Goal: Information Seeking & Learning: Find specific fact

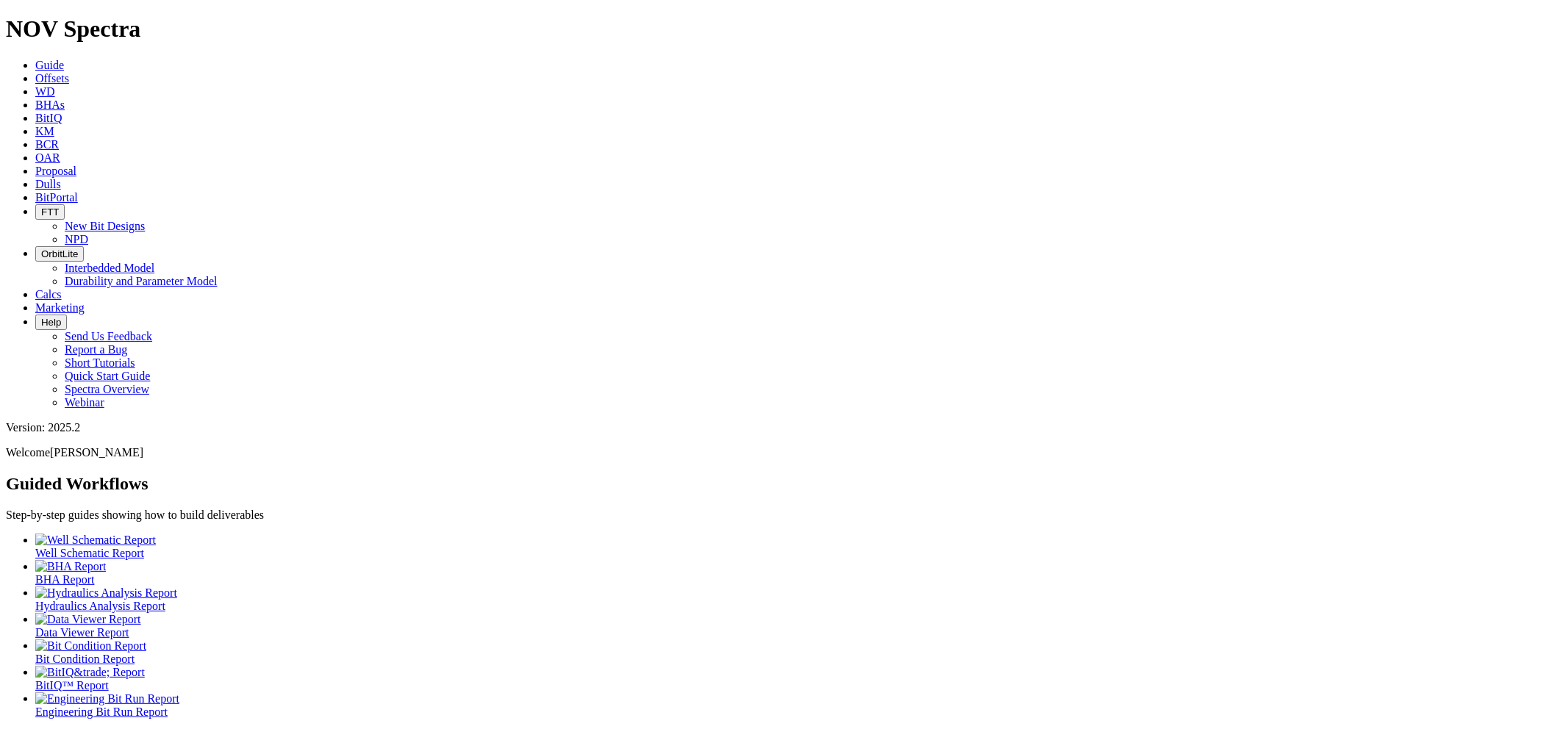
click at [35, 177] on icon at bounding box center [35, 184] width 0 height 13
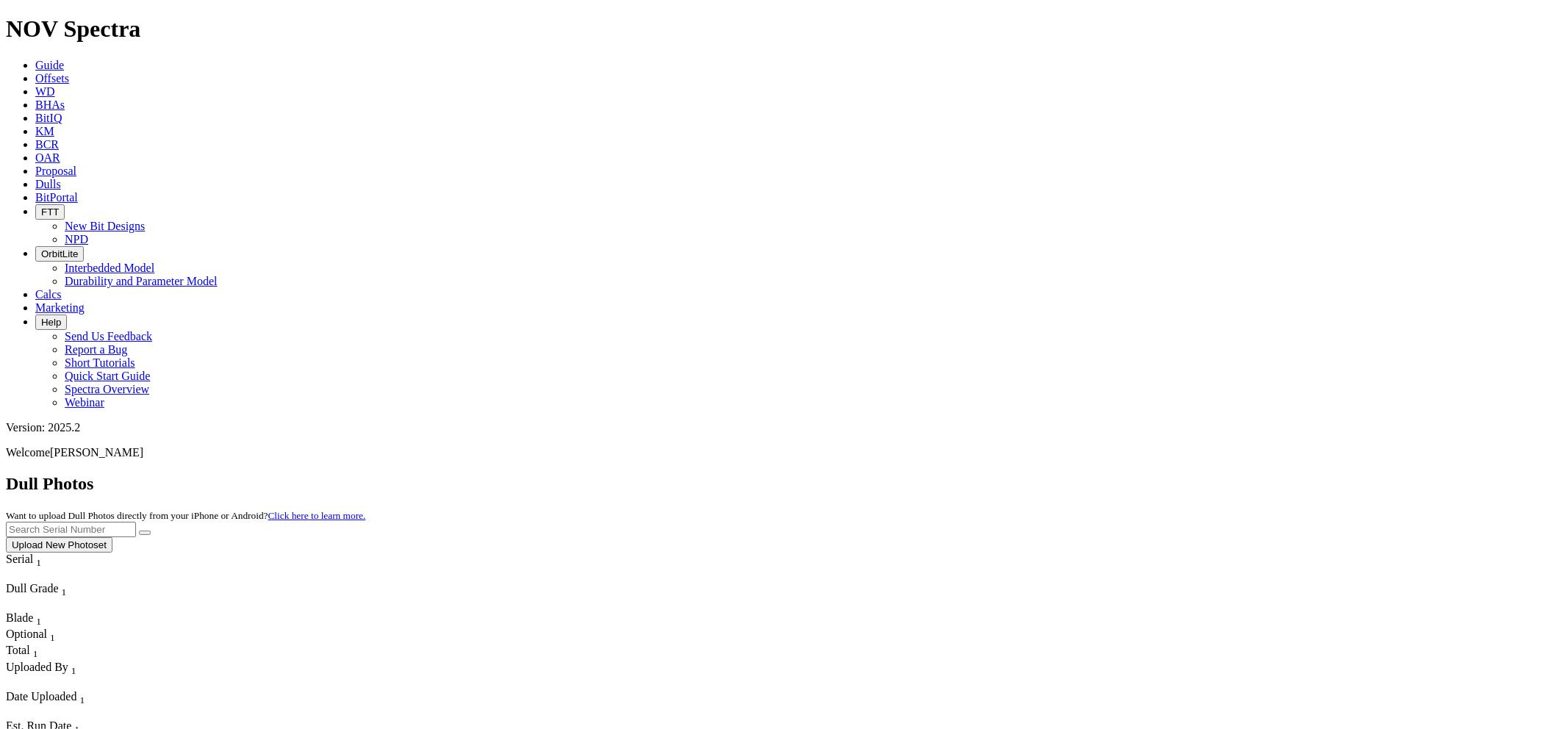
paste input "S320123"
click at [139, 531] on button "submit" at bounding box center [144, 532] width 12 height 5
drag, startPoint x: 1275, startPoint y: 66, endPoint x: 1217, endPoint y: 63, distance: 58.1
click at [1147, 475] on div "Dull Photos Want to upload Dull Photos directly from your iPhone or Android? Cl…" at bounding box center [784, 513] width 1556 height 79
paste input "01049-R"
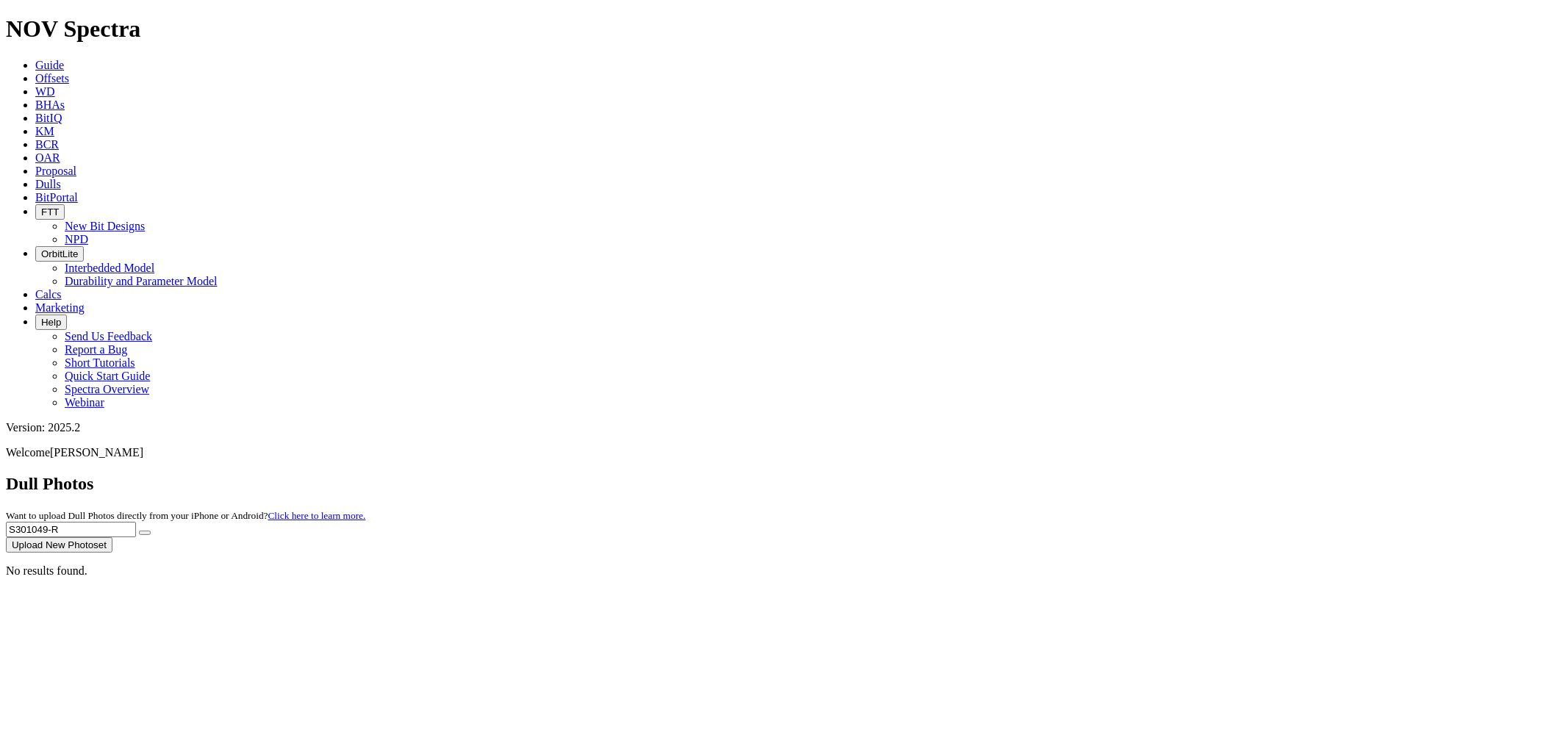
click at [139, 531] on button "submit" at bounding box center [144, 532] width 12 height 5
click at [136, 522] on input "S301049-R" at bounding box center [71, 529] width 130 height 15
click at [139, 531] on button "submit" at bounding box center [144, 532] width 12 height 5
drag, startPoint x: 1268, startPoint y: 68, endPoint x: 1168, endPoint y: 60, distance: 100.3
click at [1152, 475] on div "Dull Photos Want to upload Dull Photos directly from your iPhone or Android? Cl…" at bounding box center [784, 513] width 1556 height 79
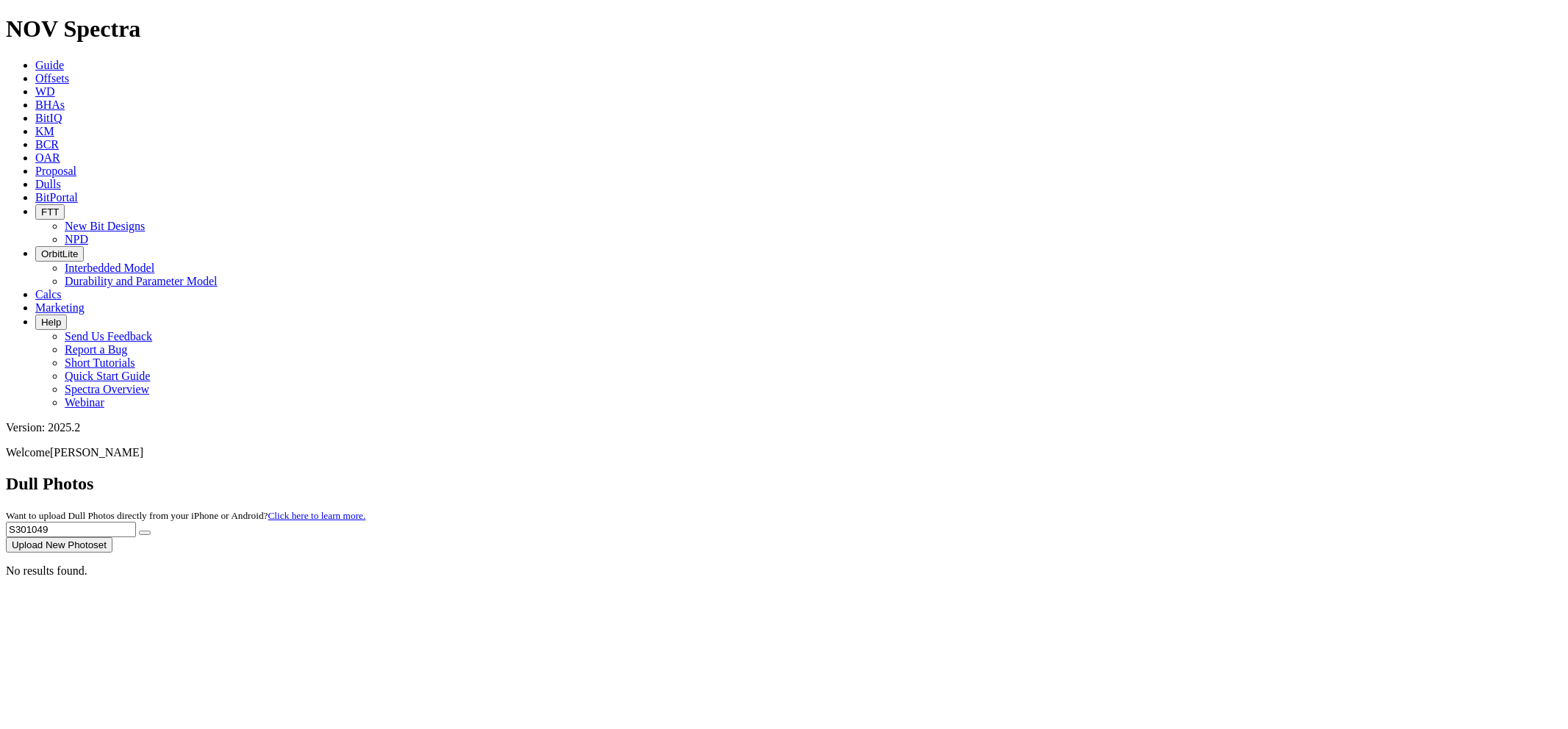
paste input "19980"
click at [139, 531] on button "submit" at bounding box center [144, 532] width 12 height 5
drag, startPoint x: 1259, startPoint y: 72, endPoint x: 1248, endPoint y: 59, distance: 17.0
click at [1132, 475] on div "Dull Photos Want to upload Dull Photos directly from your iPhone or Android? Cl…" at bounding box center [784, 513] width 1556 height 79
paste input "6640R"
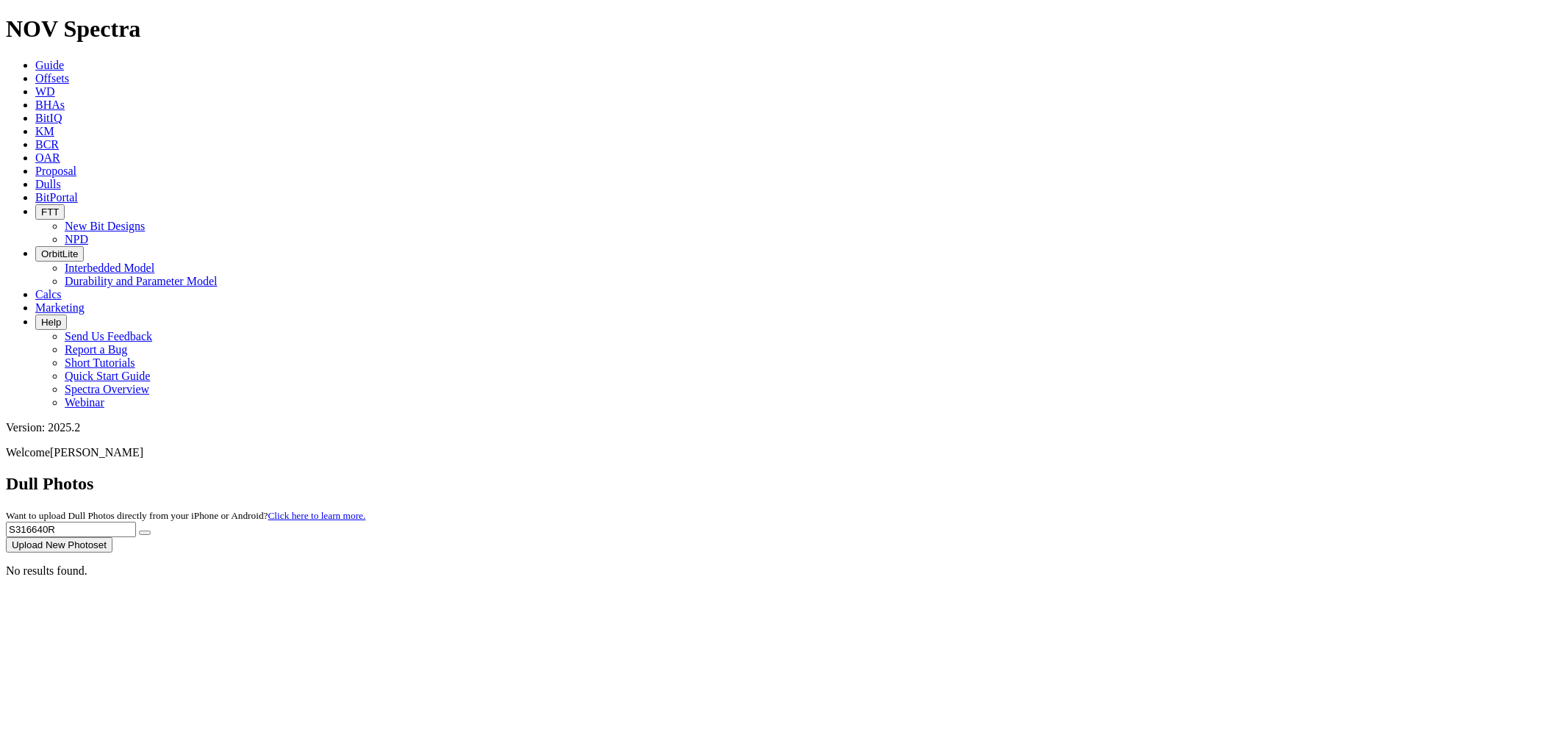
click at [139, 531] on button "submit" at bounding box center [144, 532] width 12 height 5
drag, startPoint x: 1297, startPoint y: 70, endPoint x: 1145, endPoint y: 62, distance: 152.2
click at [1142, 475] on div "Dull Photos Want to upload Dull Photos directly from your iPhone or Android? Cl…" at bounding box center [784, 513] width 1556 height 79
paste input "08413"
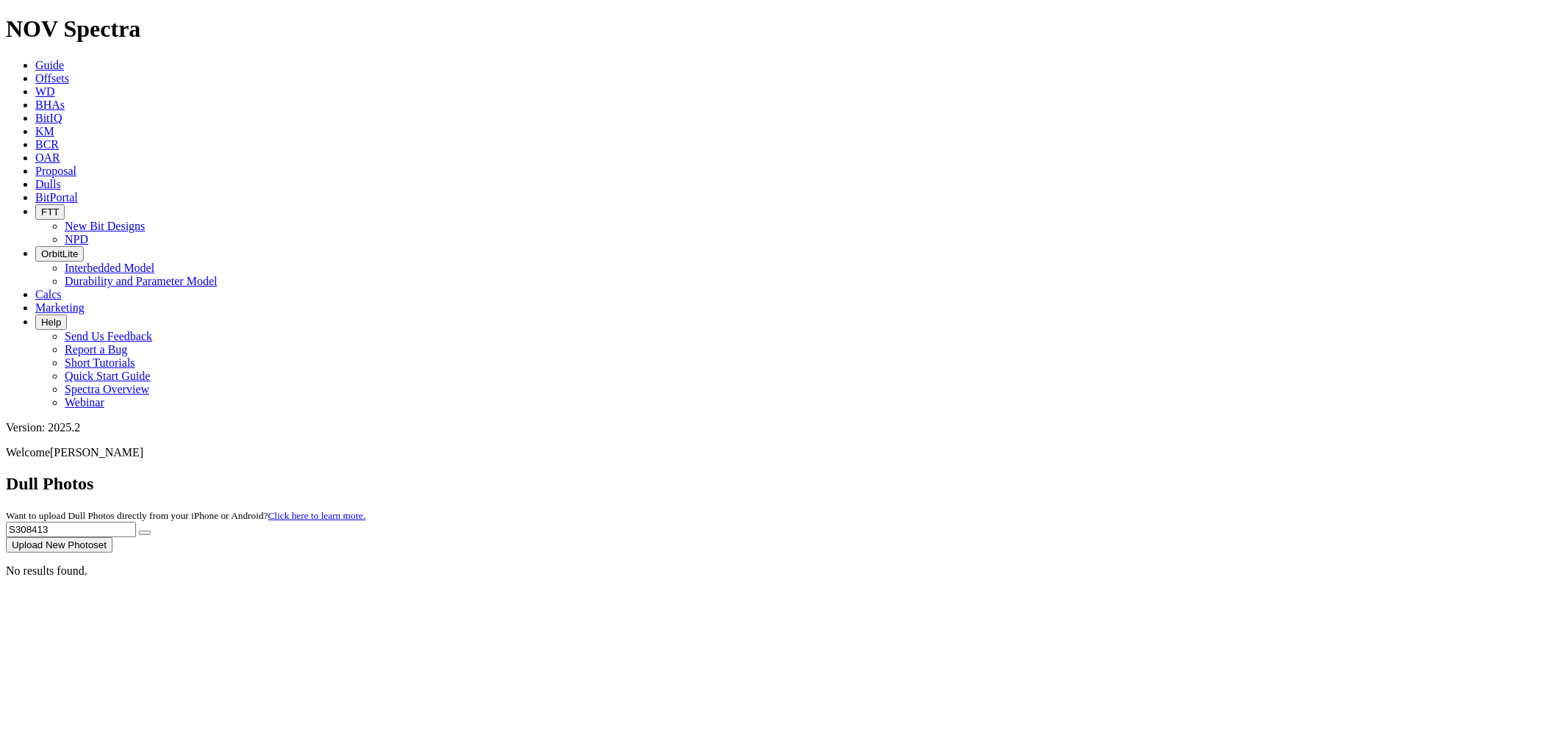
click at [139, 531] on button "submit" at bounding box center [144, 532] width 12 height 5
drag, startPoint x: 1246, startPoint y: 66, endPoint x: 1162, endPoint y: 61, distance: 84.1
click at [1158, 475] on div "Dull Photos Want to upload Dull Photos directly from your iPhone or Android? Cl…" at bounding box center [784, 513] width 1556 height 79
paste input "2065"
click at [139, 531] on button "submit" at bounding box center [144, 532] width 12 height 5
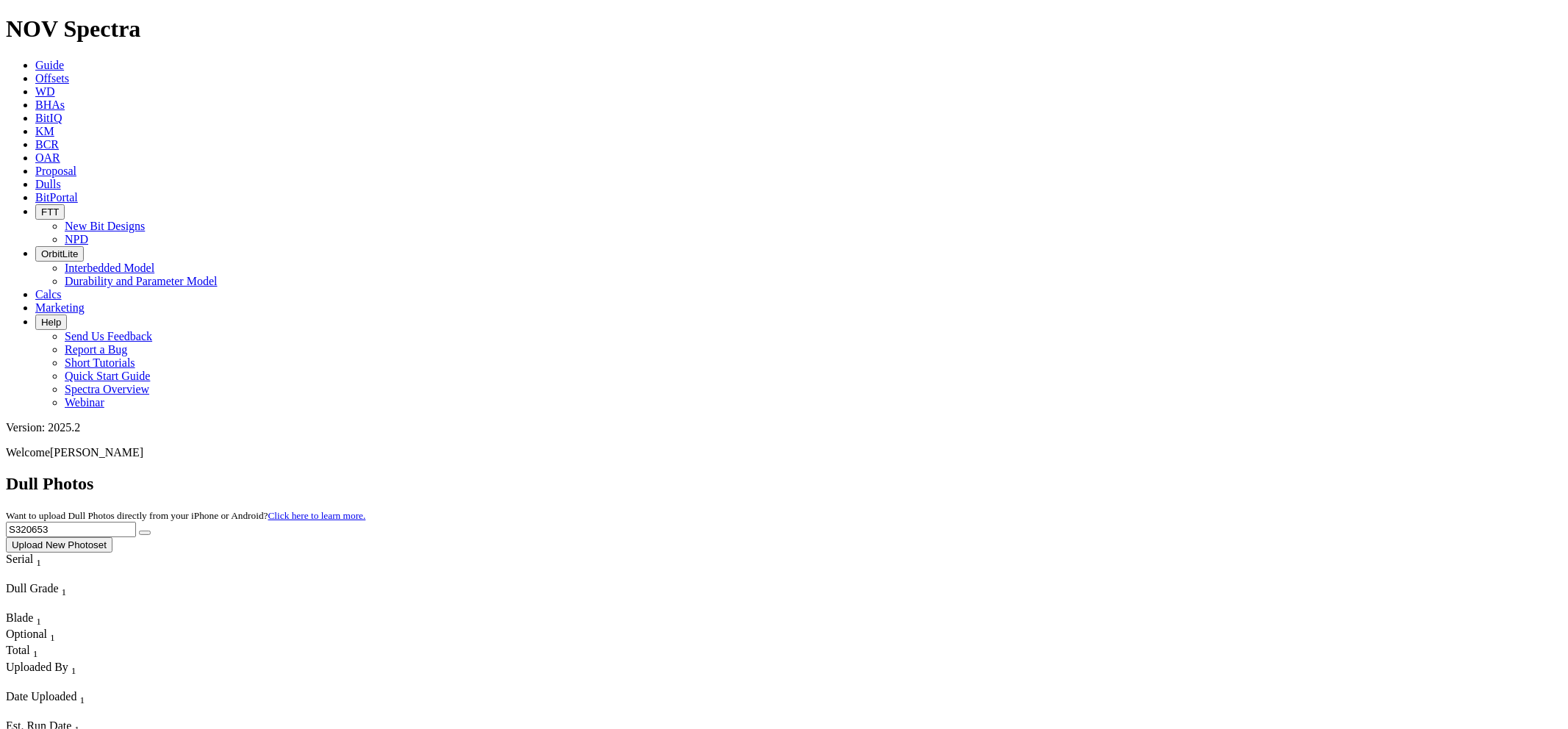
drag, startPoint x: 1227, startPoint y: 68, endPoint x: 1162, endPoint y: 67, distance: 65.0
click at [1162, 475] on div "Dull Photos Want to upload Dull Photos directly from your iPhone or Android? Cl…" at bounding box center [784, 513] width 1556 height 79
paste input "18451"
click at [139, 531] on button "submit" at bounding box center [144, 532] width 12 height 5
drag, startPoint x: 1267, startPoint y: 62, endPoint x: 1253, endPoint y: 81, distance: 23.6
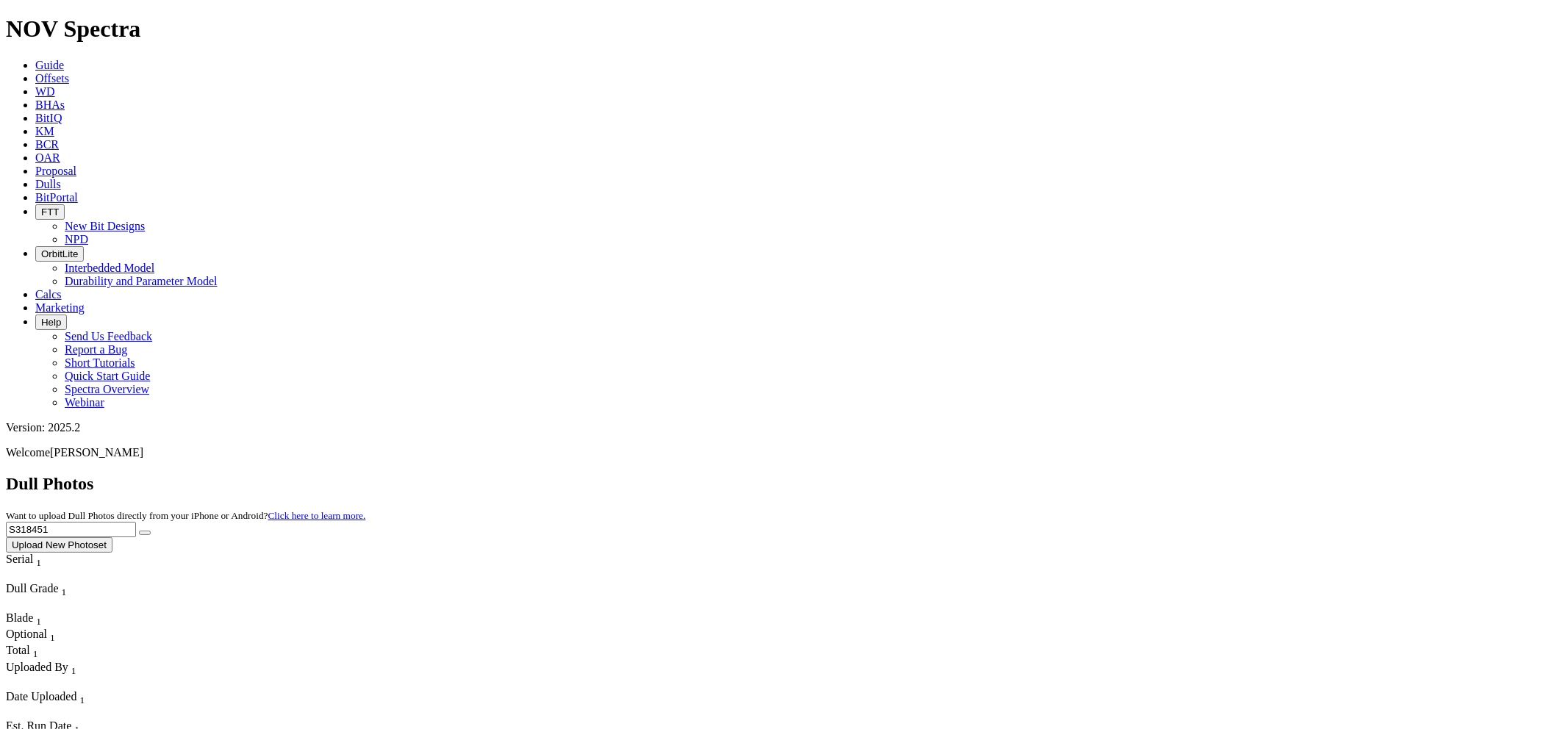
click at [1157, 475] on div "Dull Photos Want to upload Dull Photos directly from your iPhone or Android? Cl…" at bounding box center [784, 513] width 1556 height 79
click at [139, 531] on button "submit" at bounding box center [144, 532] width 12 height 5
drag, startPoint x: 1275, startPoint y: 62, endPoint x: 1178, endPoint y: 62, distance: 97.0
click at [1147, 475] on div "Dull Photos Want to upload Dull Photos directly from your iPhone or Android? Cl…" at bounding box center [784, 513] width 1556 height 79
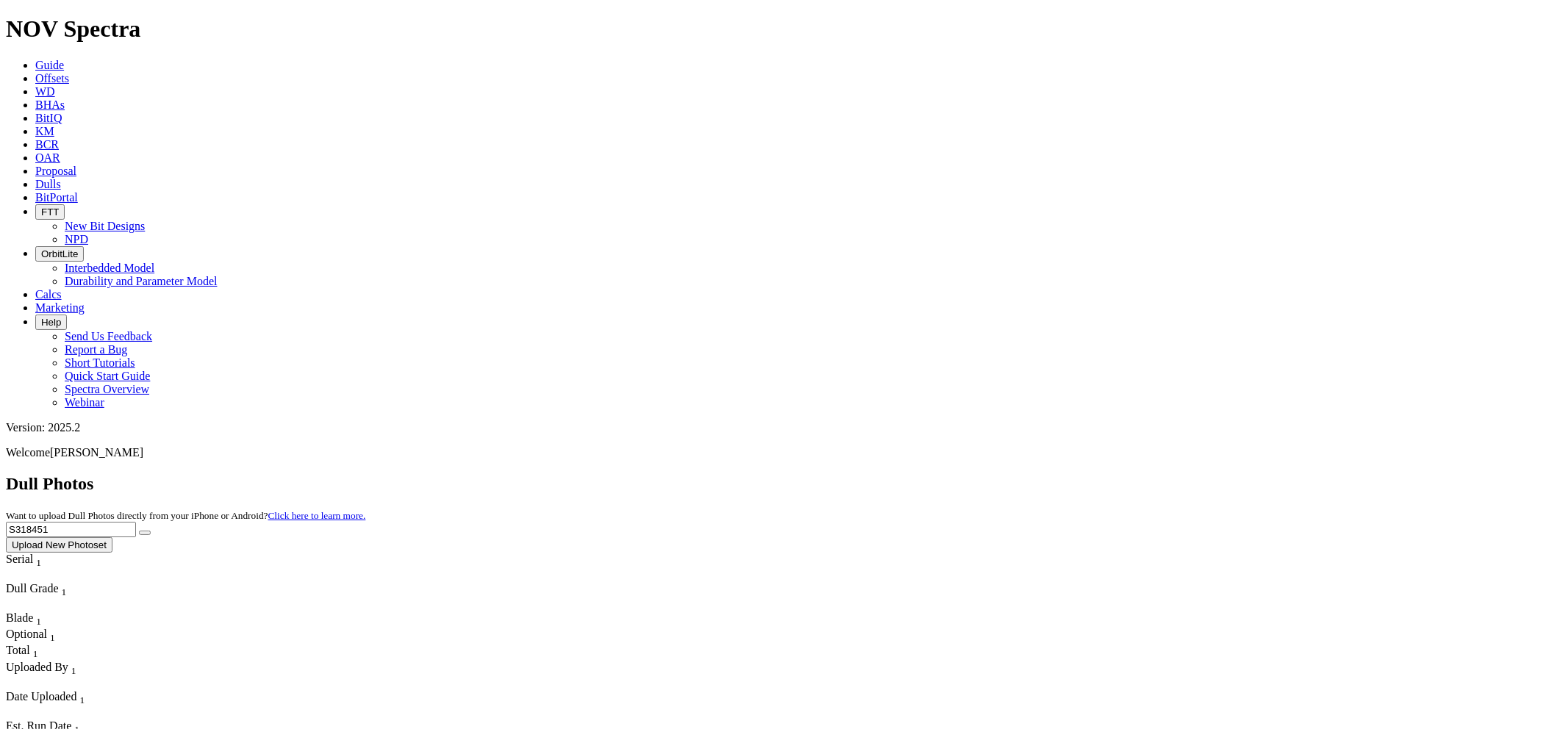
paste input "20123"
type input "S320123"
click at [139, 531] on button "submit" at bounding box center [144, 532] width 12 height 5
